Goal: Task Accomplishment & Management: Manage account settings

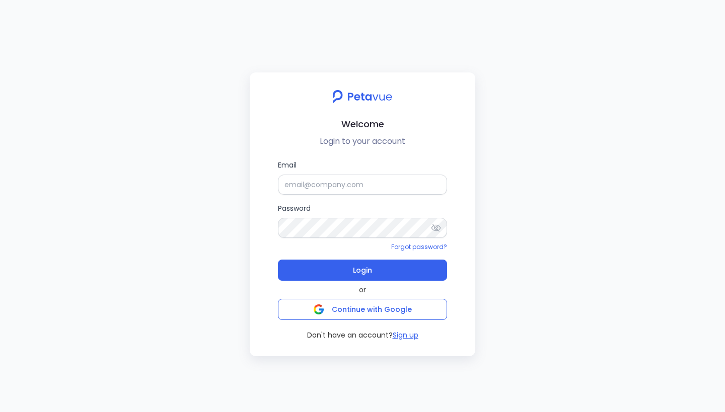
click at [392, 176] on input "Email" at bounding box center [362, 185] width 169 height 20
click at [319, 191] on input "Email" at bounding box center [362, 185] width 169 height 20
click at [302, 119] on h2 "Welcome" at bounding box center [363, 124] width 210 height 15
drag, startPoint x: 342, startPoint y: 122, endPoint x: 414, endPoint y: 141, distance: 74.9
click at [414, 141] on div "Welcome Login to your account" at bounding box center [363, 118] width 210 height 59
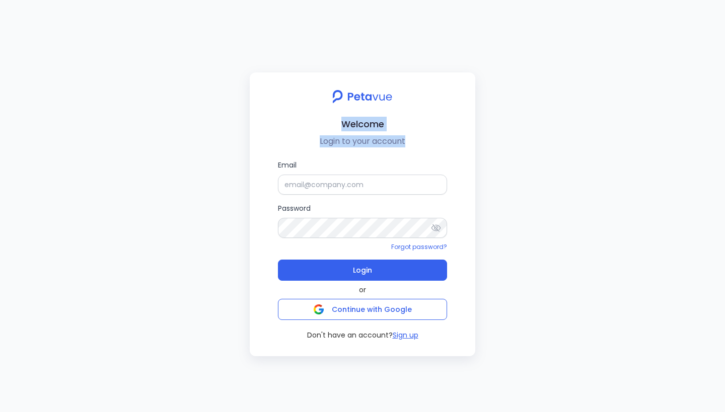
click at [414, 141] on p "Login to your account" at bounding box center [363, 141] width 210 height 12
click at [342, 184] on input "Email" at bounding box center [362, 185] width 169 height 20
click at [344, 193] on input "Email" at bounding box center [362, 185] width 169 height 20
click at [325, 161] on label "Email" at bounding box center [362, 177] width 169 height 35
click at [325, 175] on input "Email" at bounding box center [362, 185] width 169 height 20
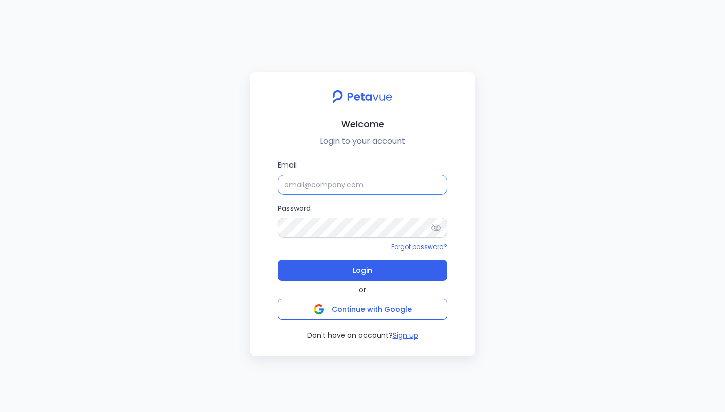
click at [340, 186] on input "Email" at bounding box center [362, 185] width 169 height 20
click at [264, 204] on div "Email Password Forgot password? Login or Continue with Google Don't have an acc…" at bounding box center [363, 250] width 210 height 181
click at [493, 68] on div "Welcome Login to your account Email Password Forgot password? Login or Continue…" at bounding box center [362, 206] width 725 height 412
